Goal: Information Seeking & Learning: Learn about a topic

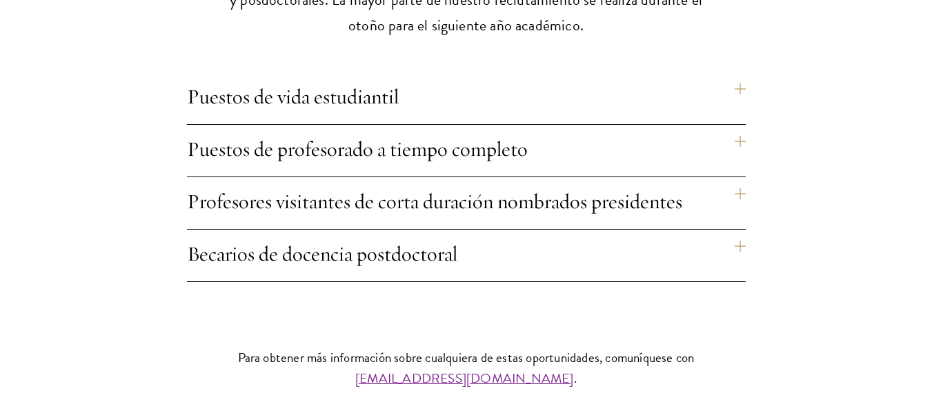
scroll to position [1211, 0]
click at [738, 177] on h4 "Profesores visitantes de corta duración nombrados presidentes" at bounding box center [466, 203] width 559 height 52
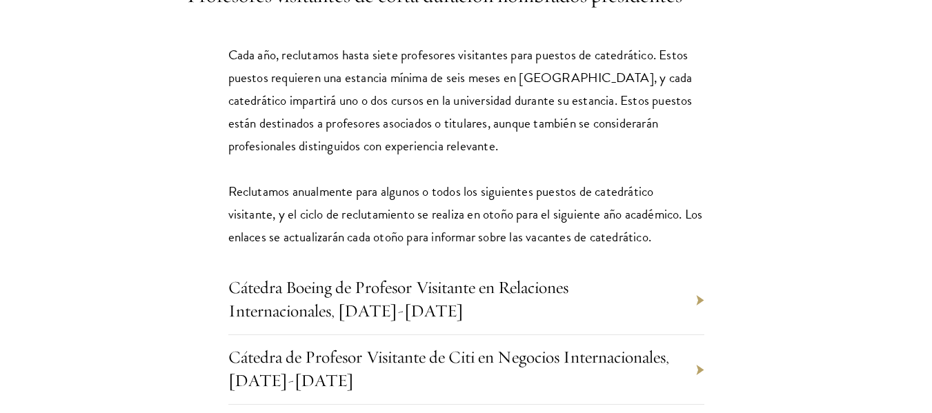
scroll to position [1425, 0]
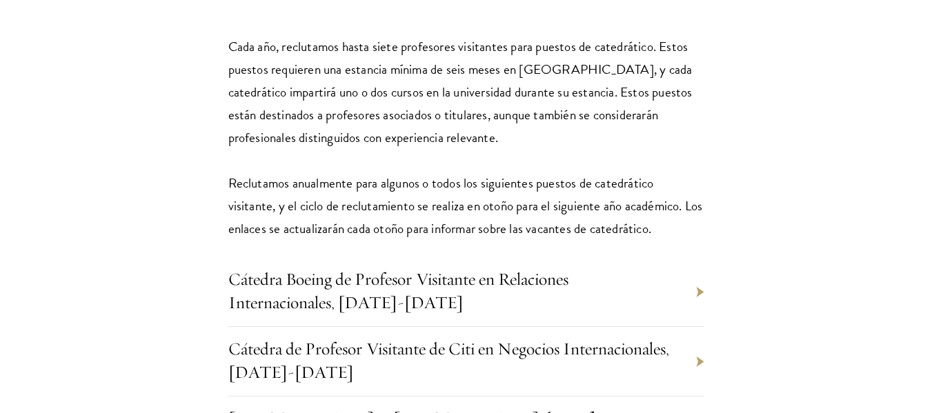
click at [705, 188] on div "Cada año, reclutamos hasta siete profesores visitantes para puestos de catedrát…" at bounding box center [466, 330] width 559 height 633
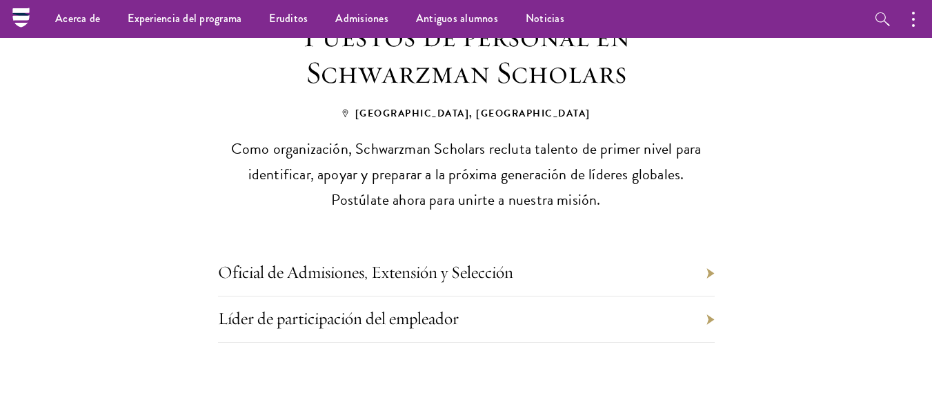
scroll to position [0, 0]
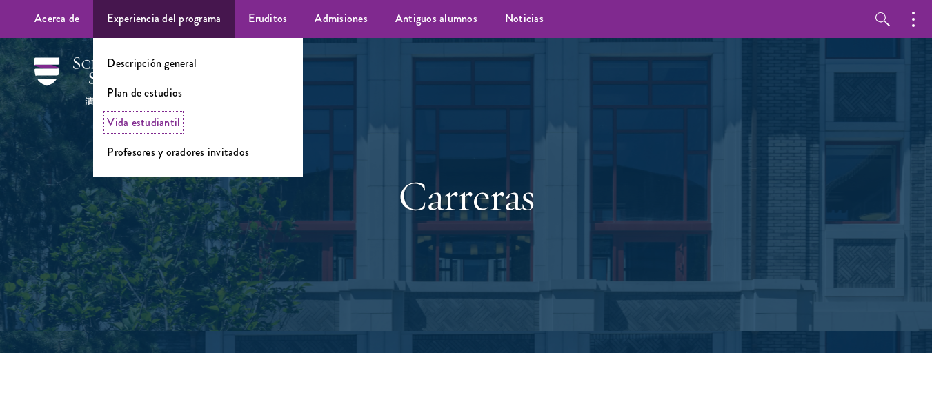
click at [166, 122] on font "Vida estudiantil" at bounding box center [143, 123] width 73 height 16
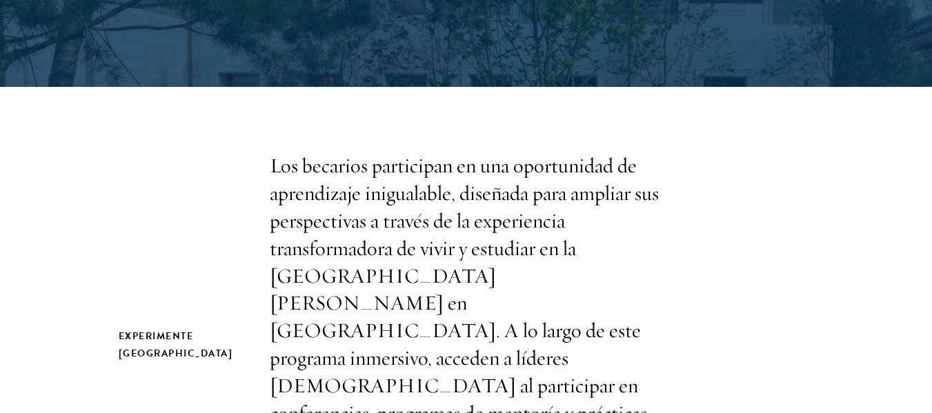
scroll to position [279, 0]
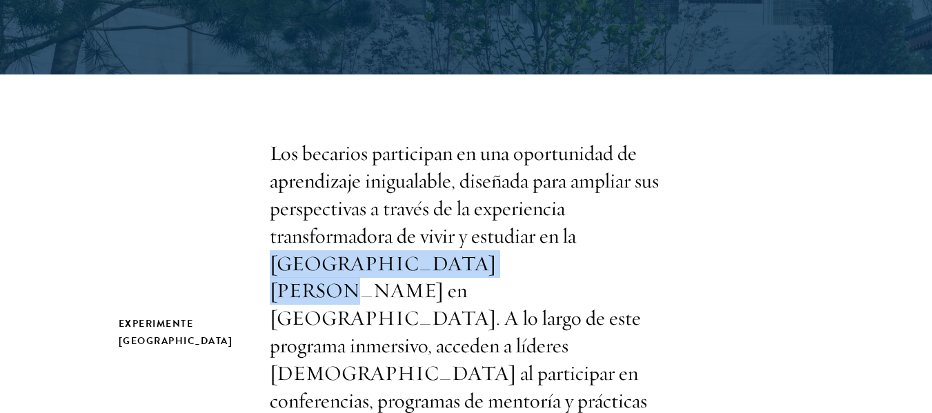
drag, startPoint x: 269, startPoint y: 267, endPoint x: 474, endPoint y: 273, distance: 205.1
click at [474, 273] on font "Los becarios participan en una oportunidad de aprendizaje inigualable, diseñada…" at bounding box center [464, 332] width 389 height 384
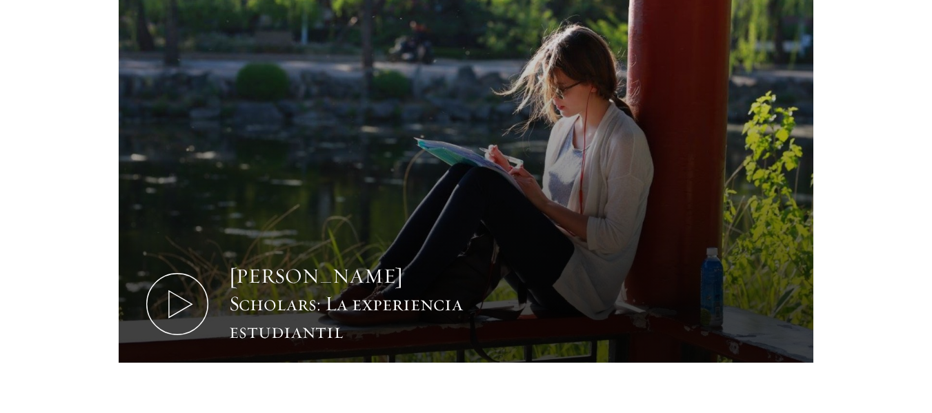
scroll to position [892, 0]
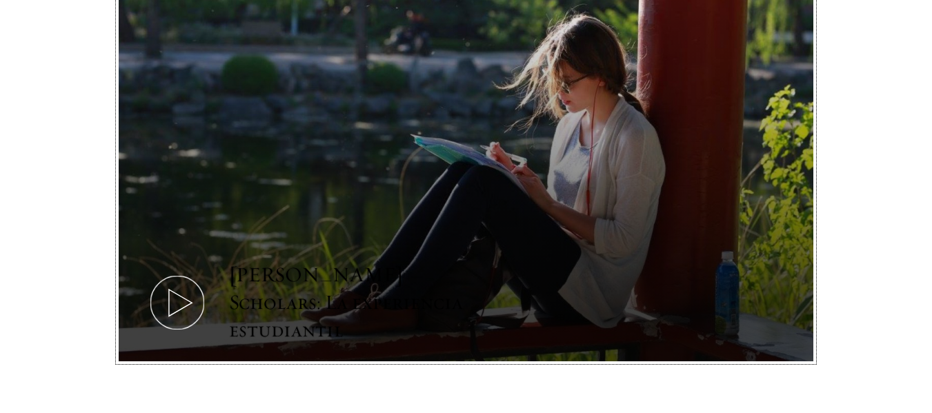
click at [343, 262] on font "[PERSON_NAME] Scholars: La experiencia estudiantil" at bounding box center [346, 302] width 234 height 81
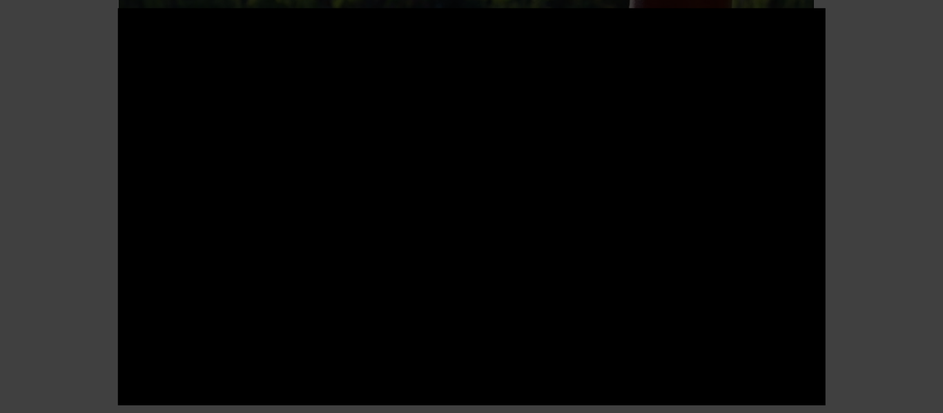
click at [603, 89] on div at bounding box center [471, 207] width 707 height 398
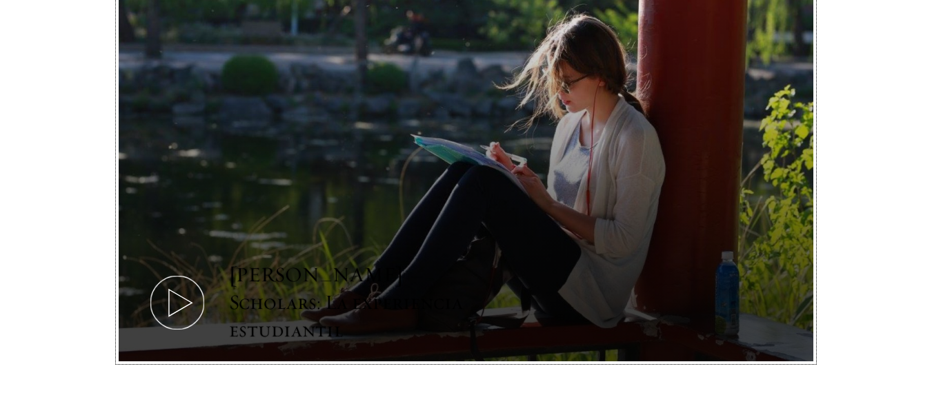
click at [190, 272] on icon at bounding box center [177, 303] width 62 height 62
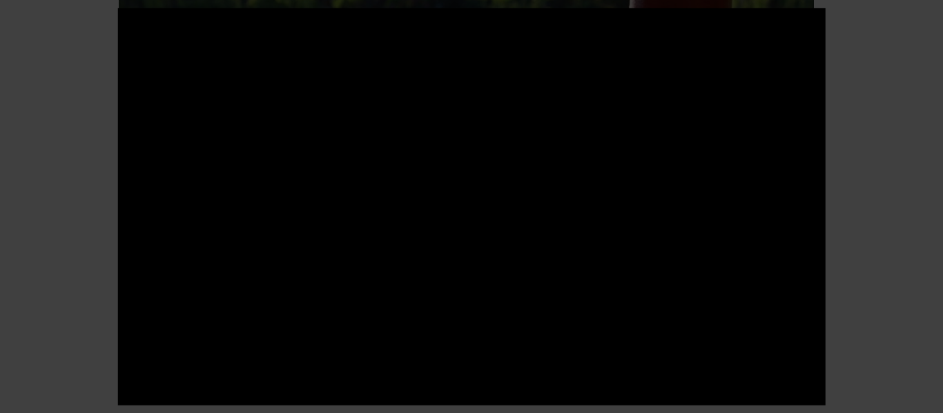
click at [883, 162] on div at bounding box center [471, 206] width 943 height 413
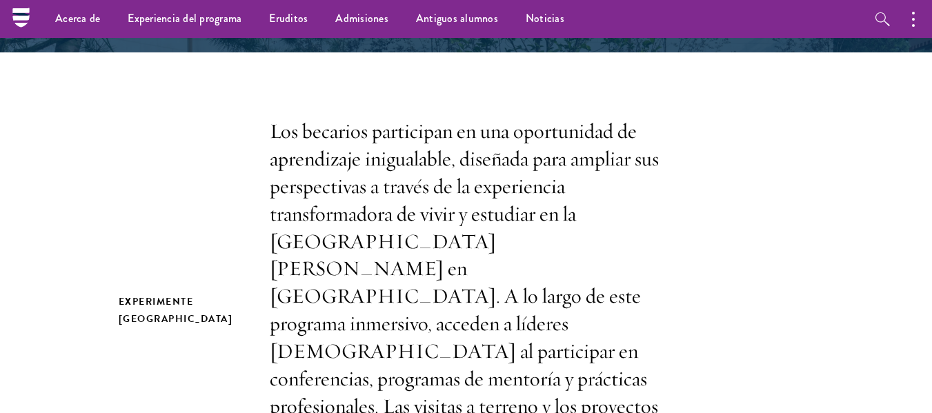
scroll to position [192, 0]
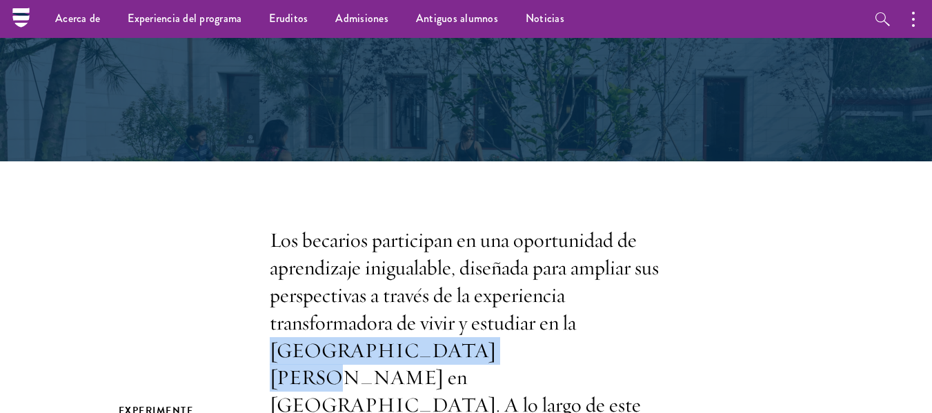
drag, startPoint x: 272, startPoint y: 350, endPoint x: 467, endPoint y: 362, distance: 195.7
click at [467, 362] on font "Los becarios participan en una oportunidad de aprendizaje inigualable, diseñada…" at bounding box center [464, 419] width 389 height 384
copy font "[GEOGRAPHIC_DATA][PERSON_NAME]"
click at [467, 362] on font "Los becarios participan en una oportunidad de aprendizaje inigualable, diseñada…" at bounding box center [464, 419] width 389 height 384
drag, startPoint x: 470, startPoint y: 356, endPoint x: 274, endPoint y: 359, distance: 196.0
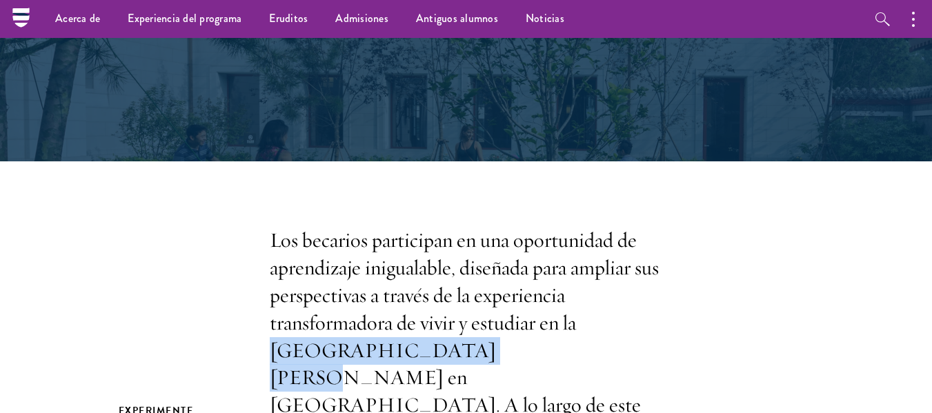
click at [274, 359] on font "Los becarios participan en una oportunidad de aprendizaje inigualable, diseñada…" at bounding box center [464, 419] width 389 height 384
copy font "[GEOGRAPHIC_DATA][PERSON_NAME]"
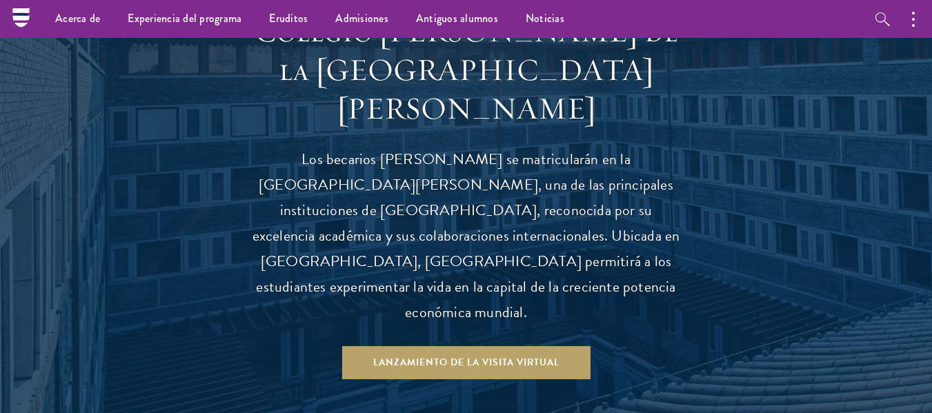
scroll to position [1318, 0]
